Goal: Navigation & Orientation: Find specific page/section

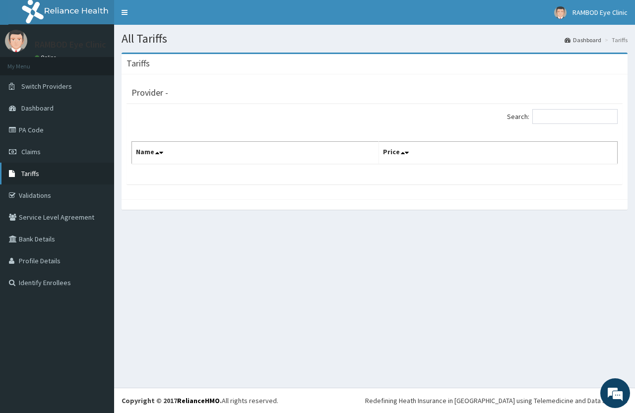
click at [48, 180] on link "Tariffs" at bounding box center [57, 174] width 114 height 22
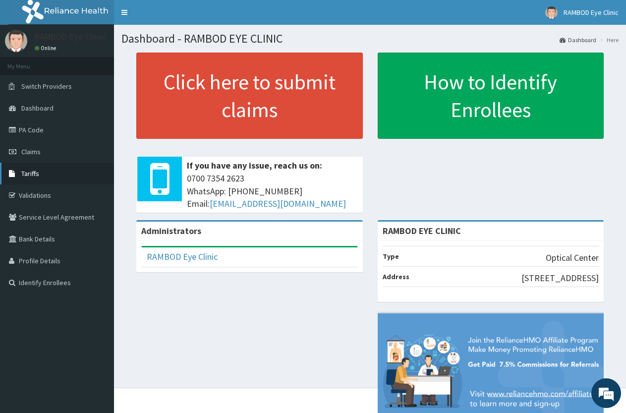
click at [57, 178] on link "Tariffs" at bounding box center [57, 174] width 114 height 22
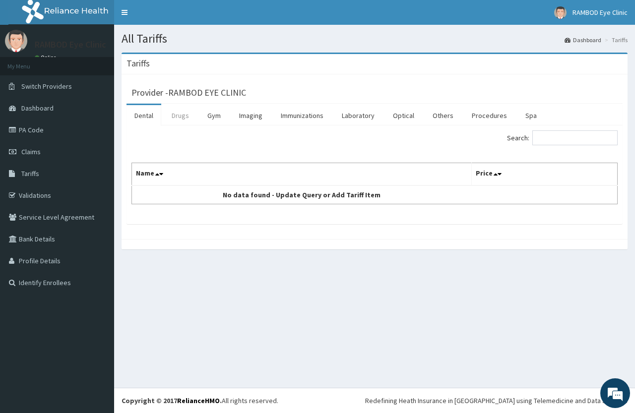
click at [189, 120] on link "Drugs" at bounding box center [180, 115] width 33 height 21
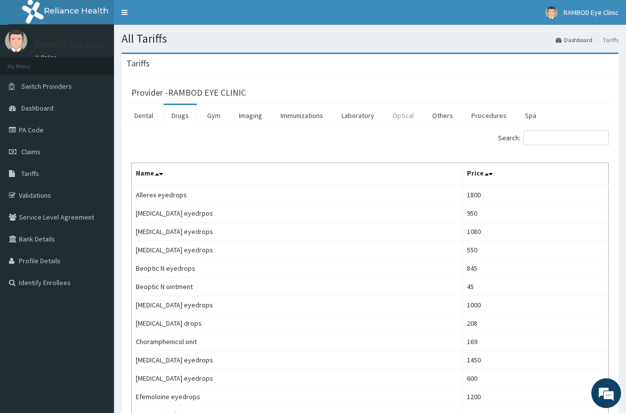
click at [405, 118] on link "Optical" at bounding box center [403, 115] width 37 height 21
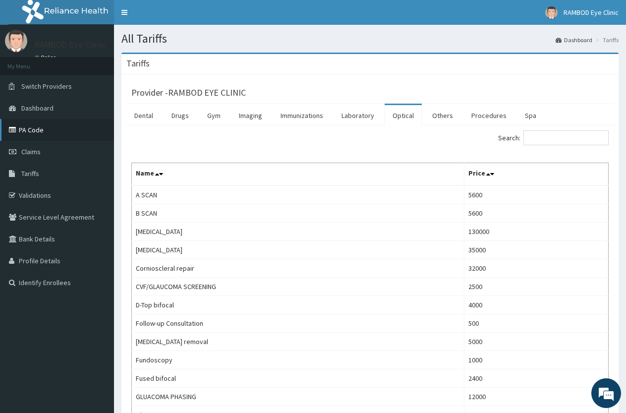
click at [46, 132] on link "PA Code" at bounding box center [57, 130] width 114 height 22
